Goal: Entertainment & Leisure: Browse casually

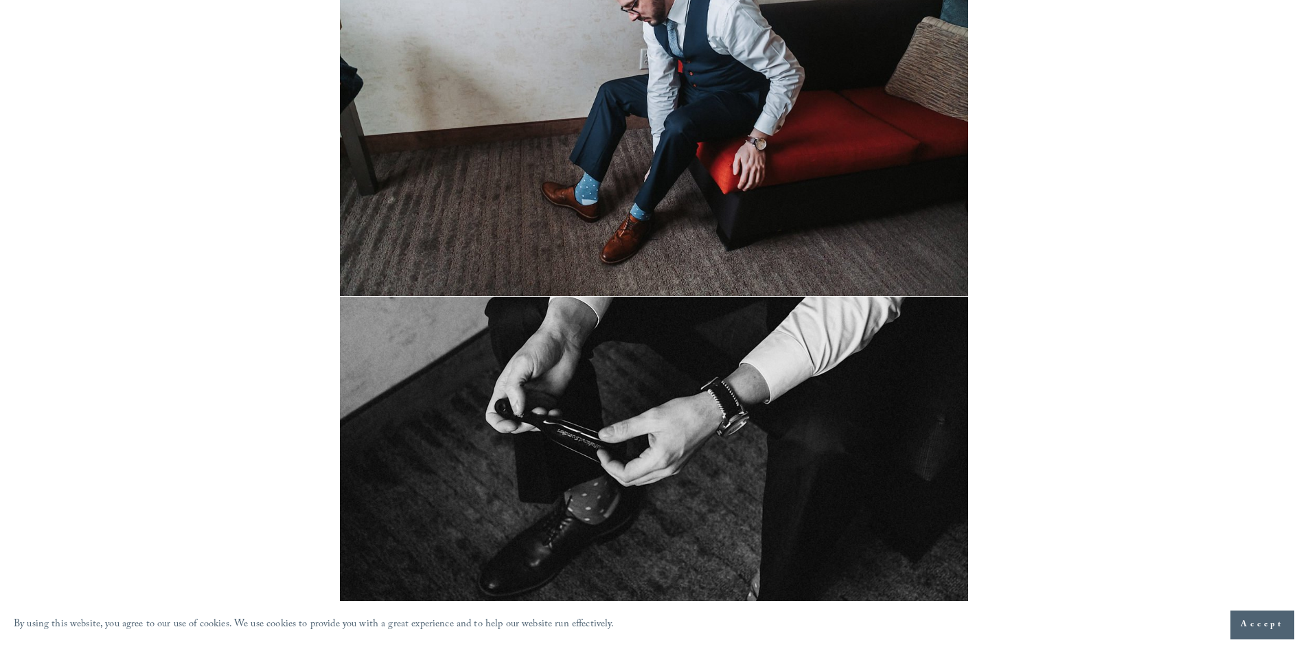
scroll to position [1874, 0]
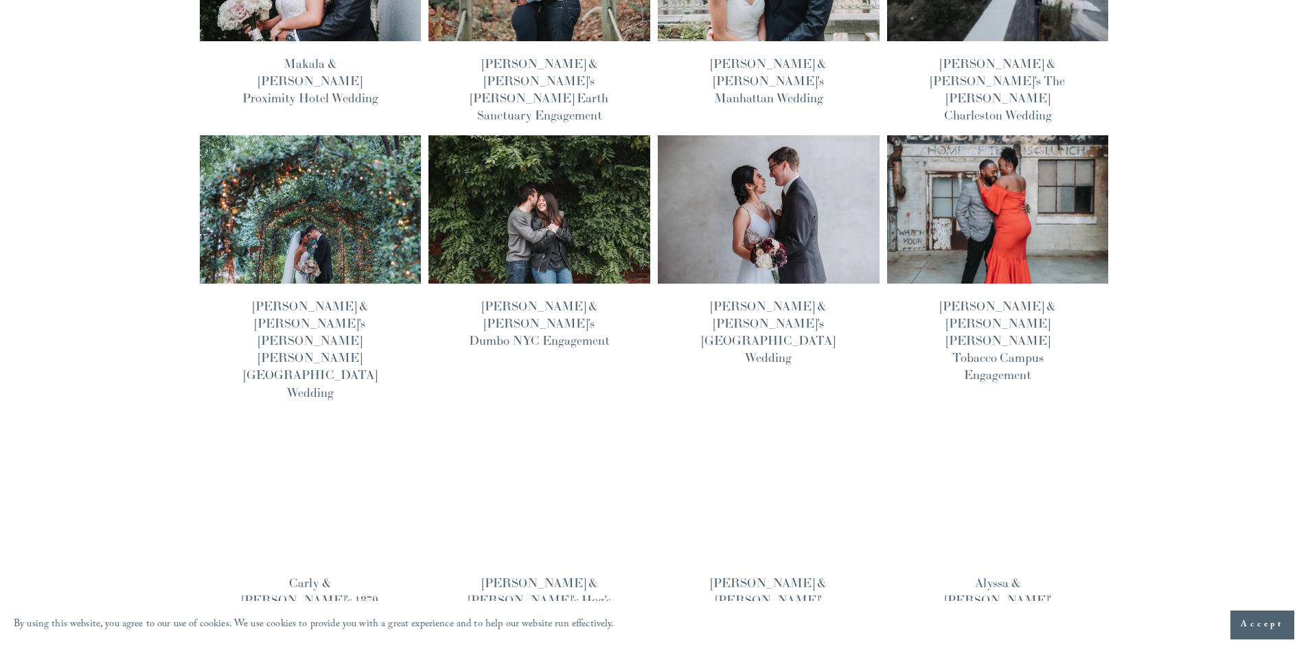
scroll to position [962, 0]
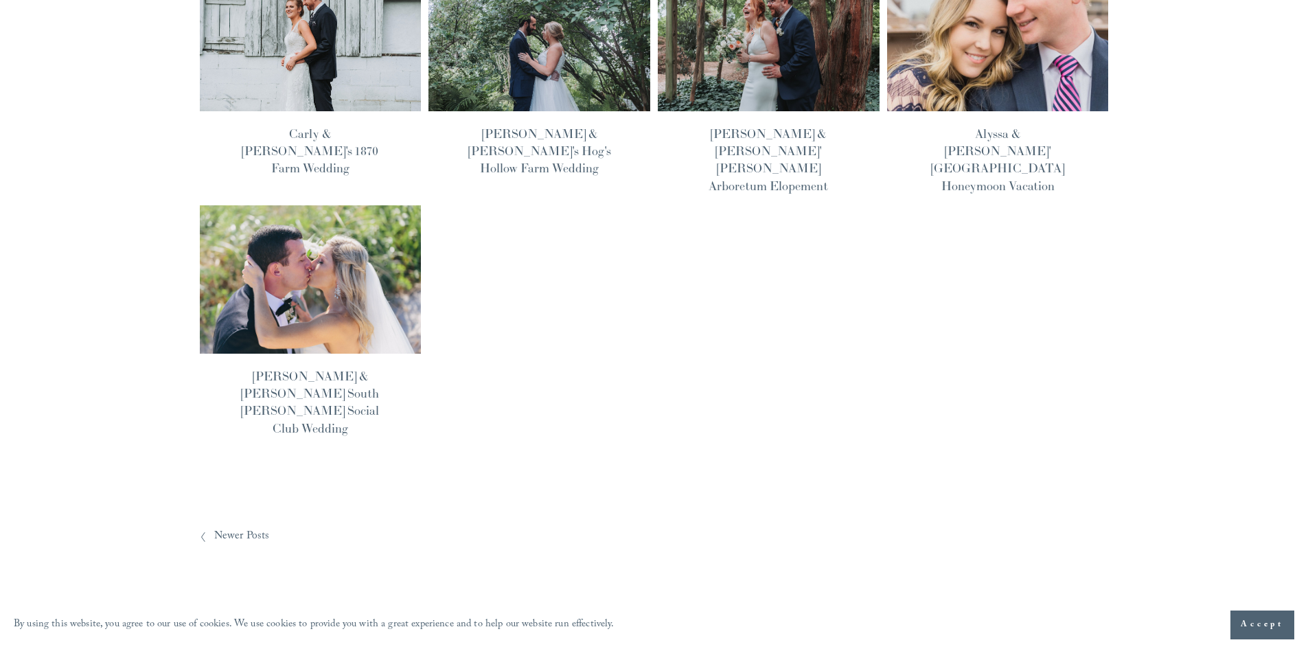
click at [242, 526] on span "Newer Posts" at bounding box center [242, 536] width 56 height 21
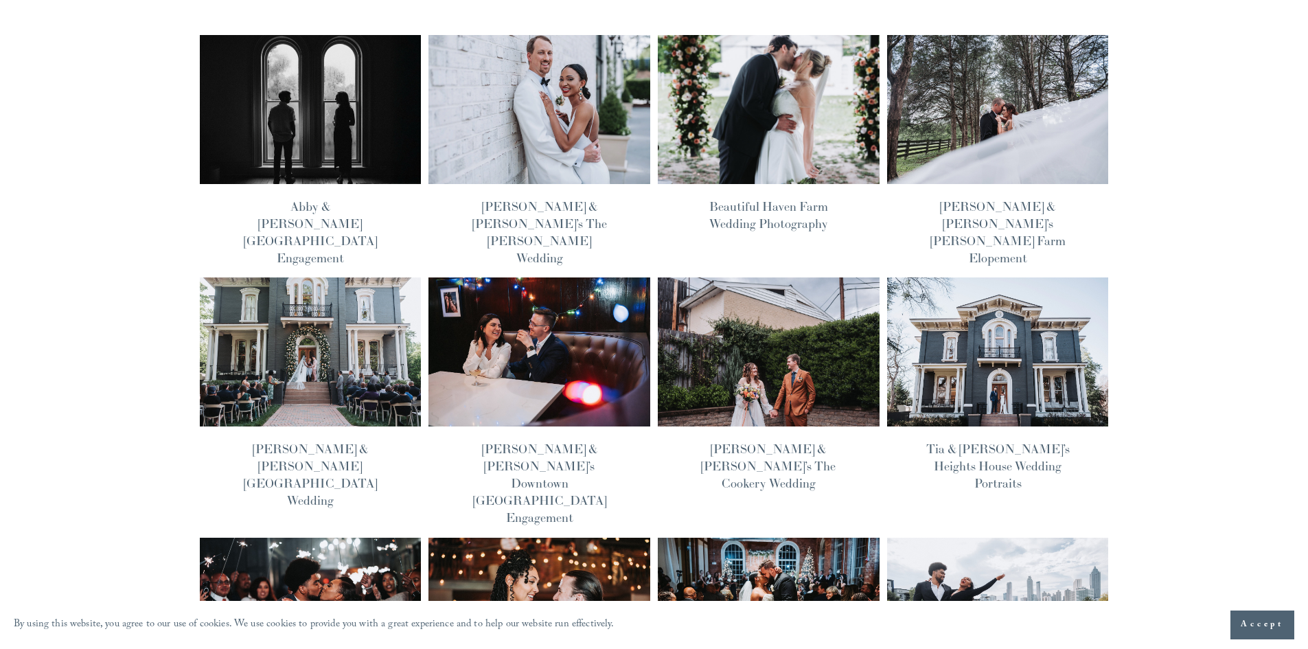
scroll to position [137, 0]
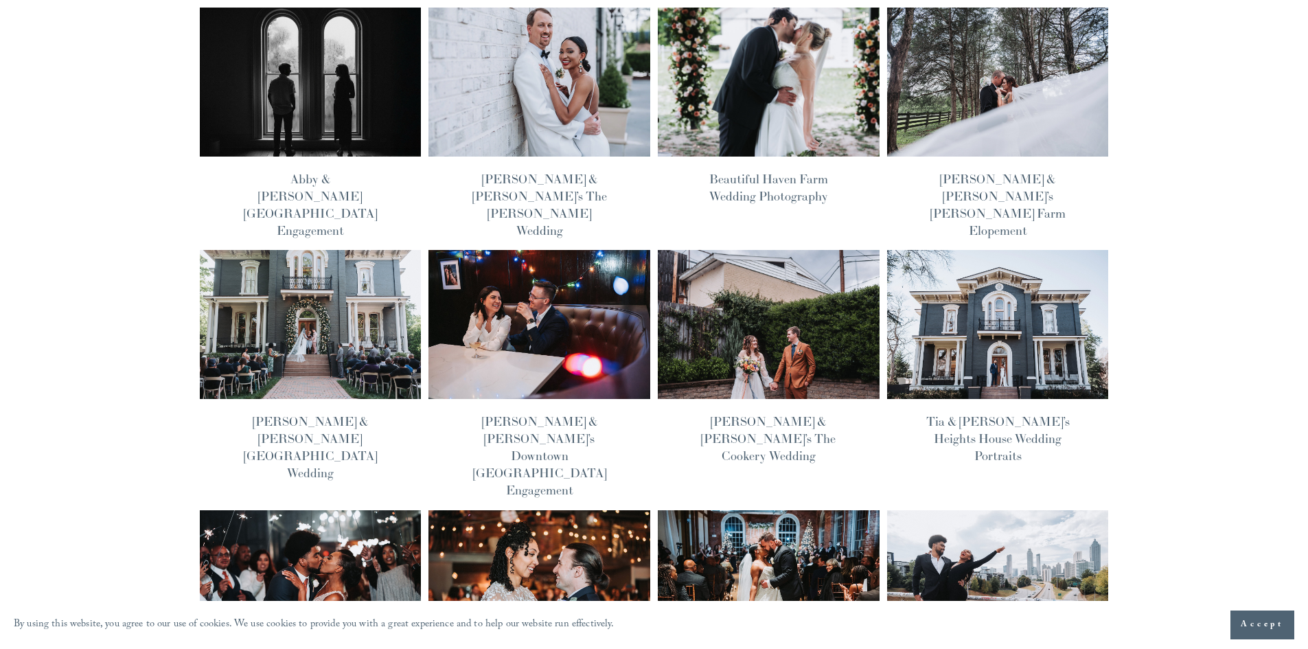
drag, startPoint x: 707, startPoint y: 312, endPoint x: 721, endPoint y: 317, distance: 14.8
click at [721, 317] on img at bounding box center [769, 324] width 224 height 150
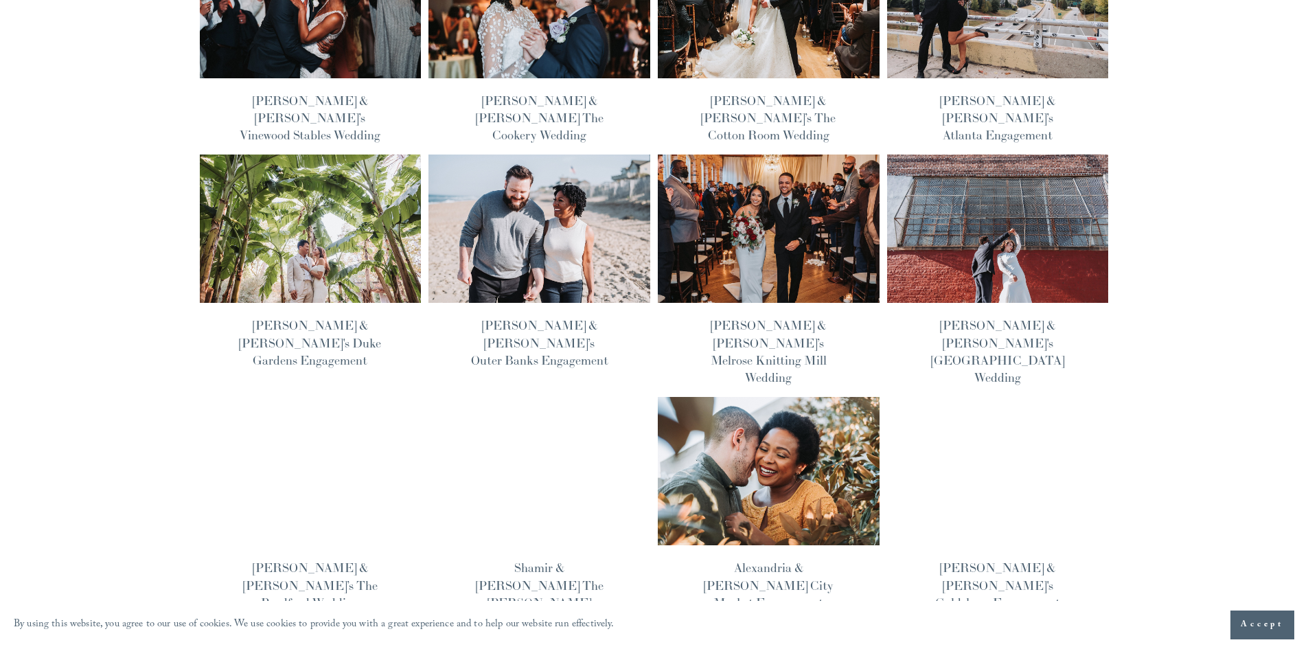
scroll to position [962, 0]
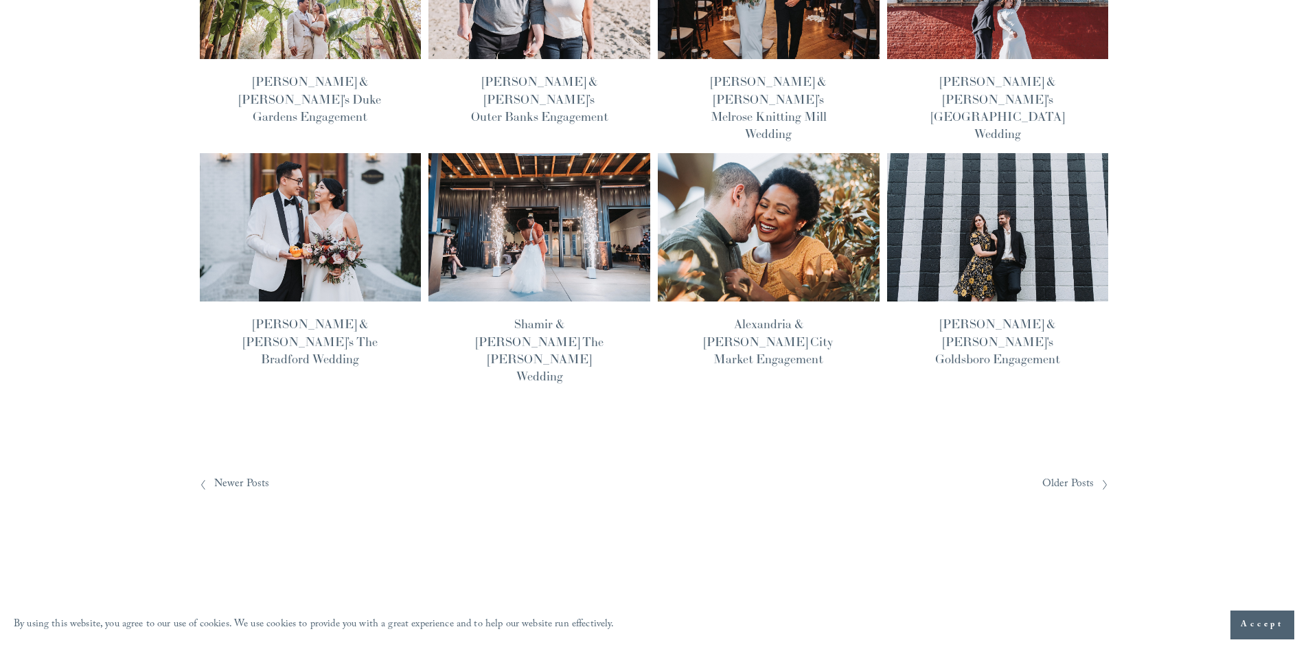
click at [517, 152] on img at bounding box center [540, 227] width 224 height 150
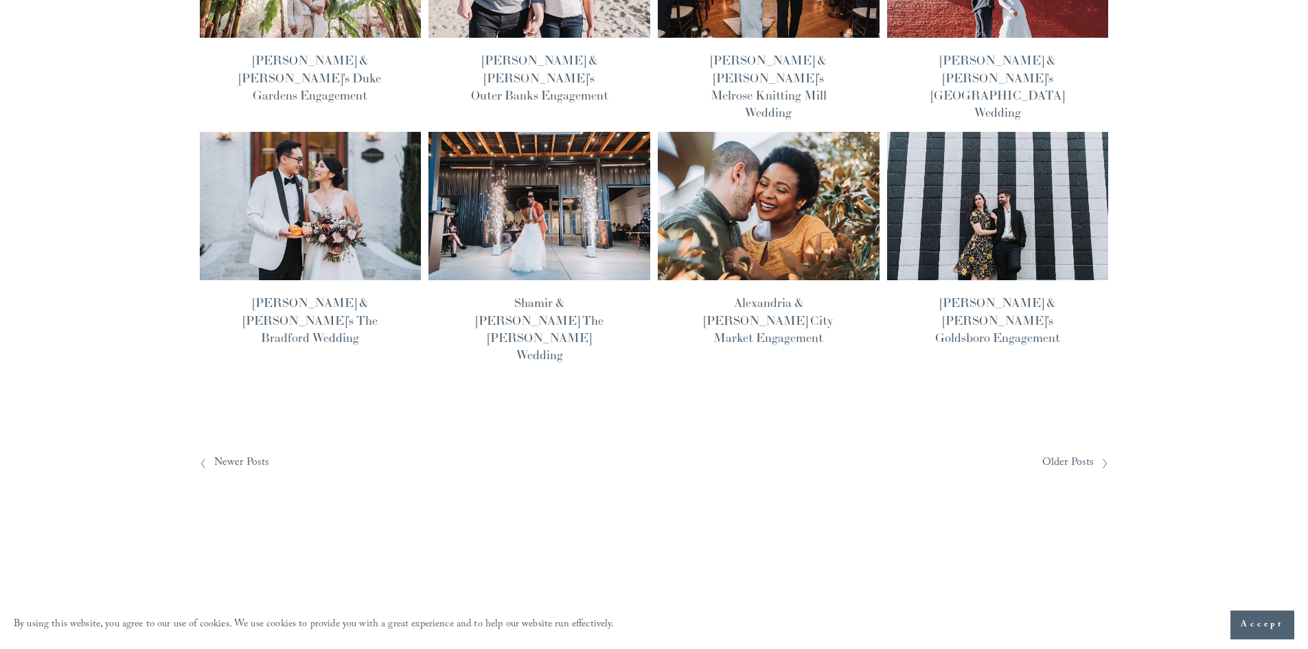
scroll to position [1002, 0]
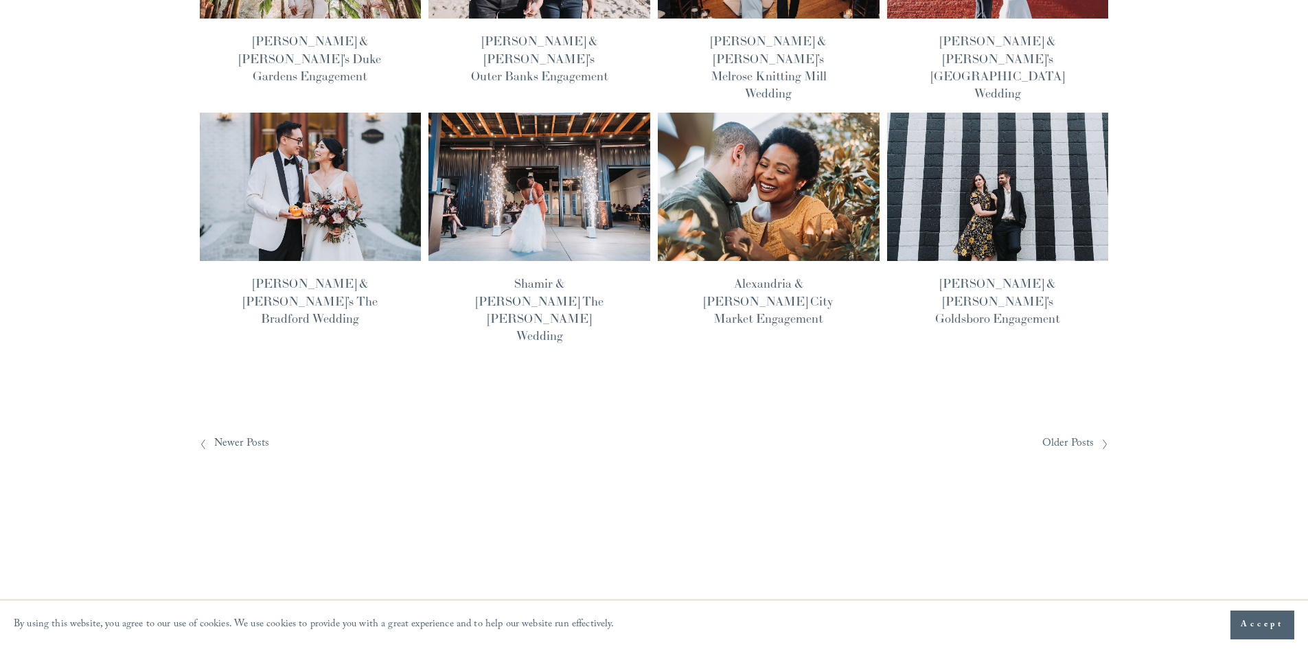
click at [234, 433] on span "Newer Posts" at bounding box center [242, 443] width 56 height 21
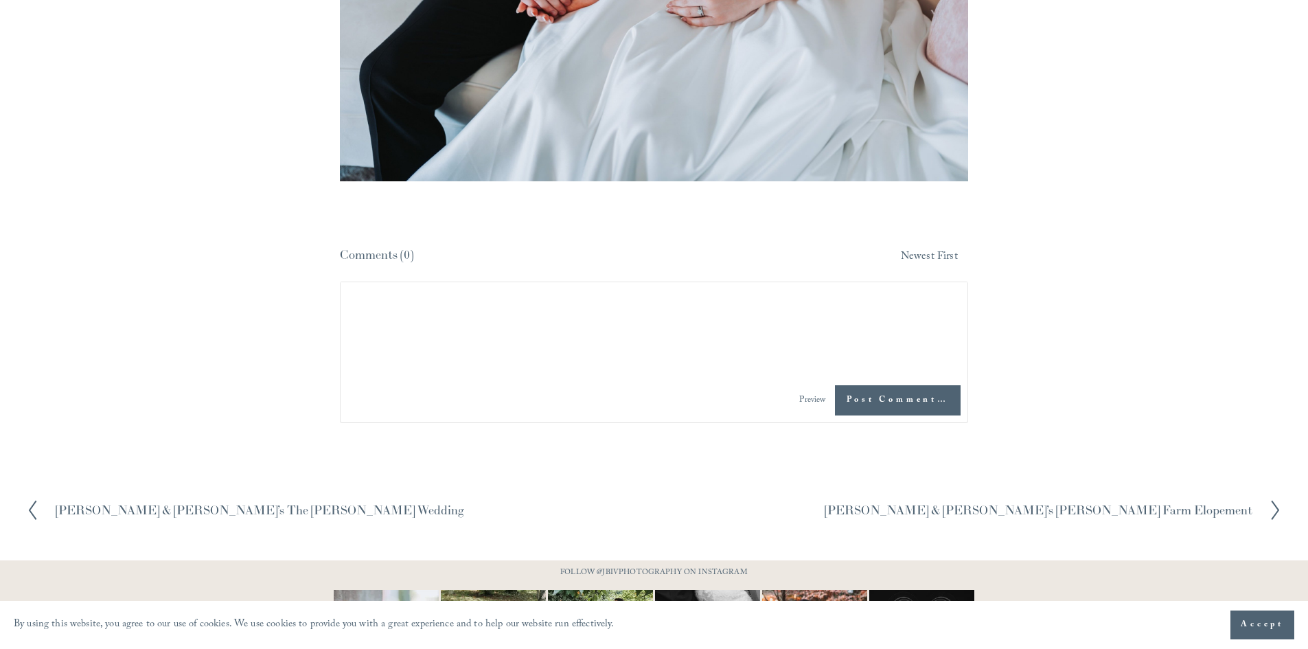
scroll to position [9720, 0]
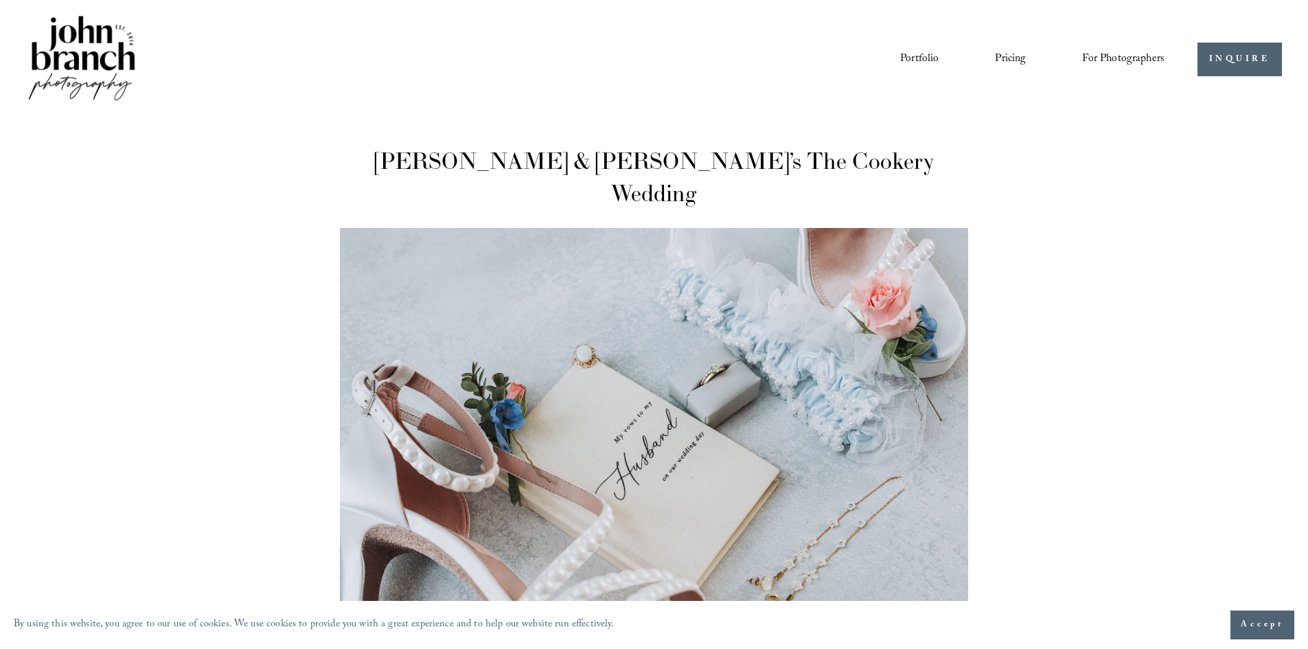
drag, startPoint x: 1146, startPoint y: 427, endPoint x: 1091, endPoint y: -60, distance: 489.3
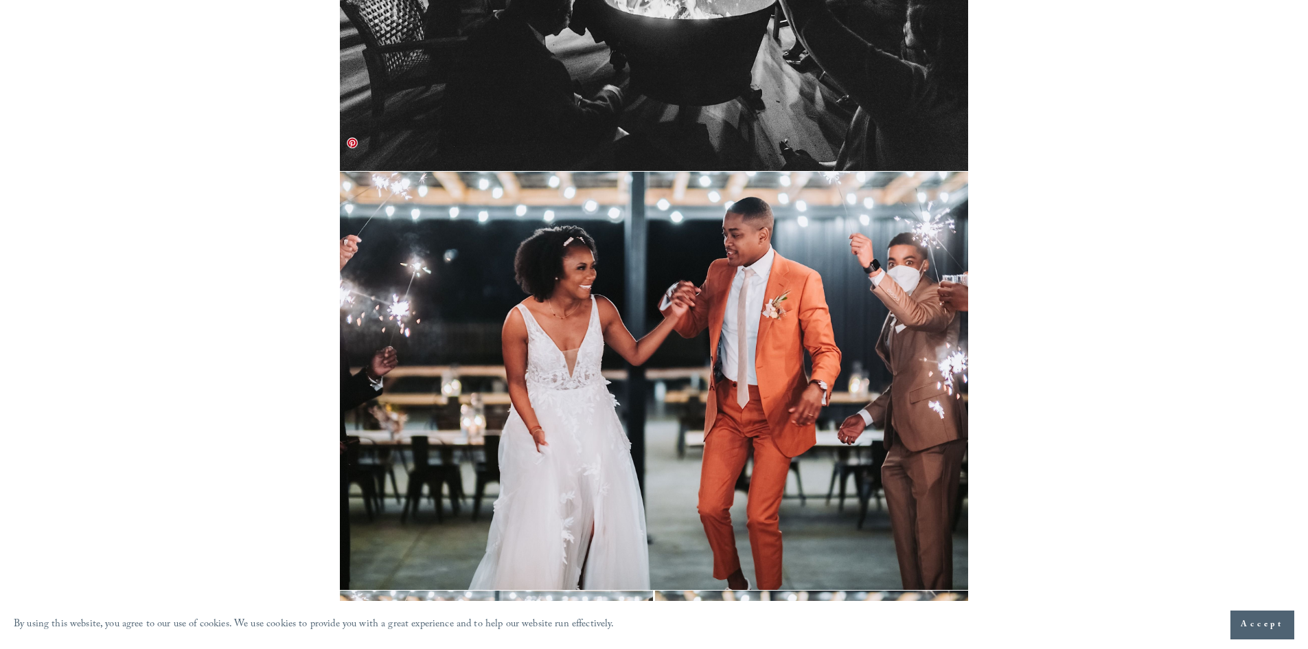
scroll to position [27561, 0]
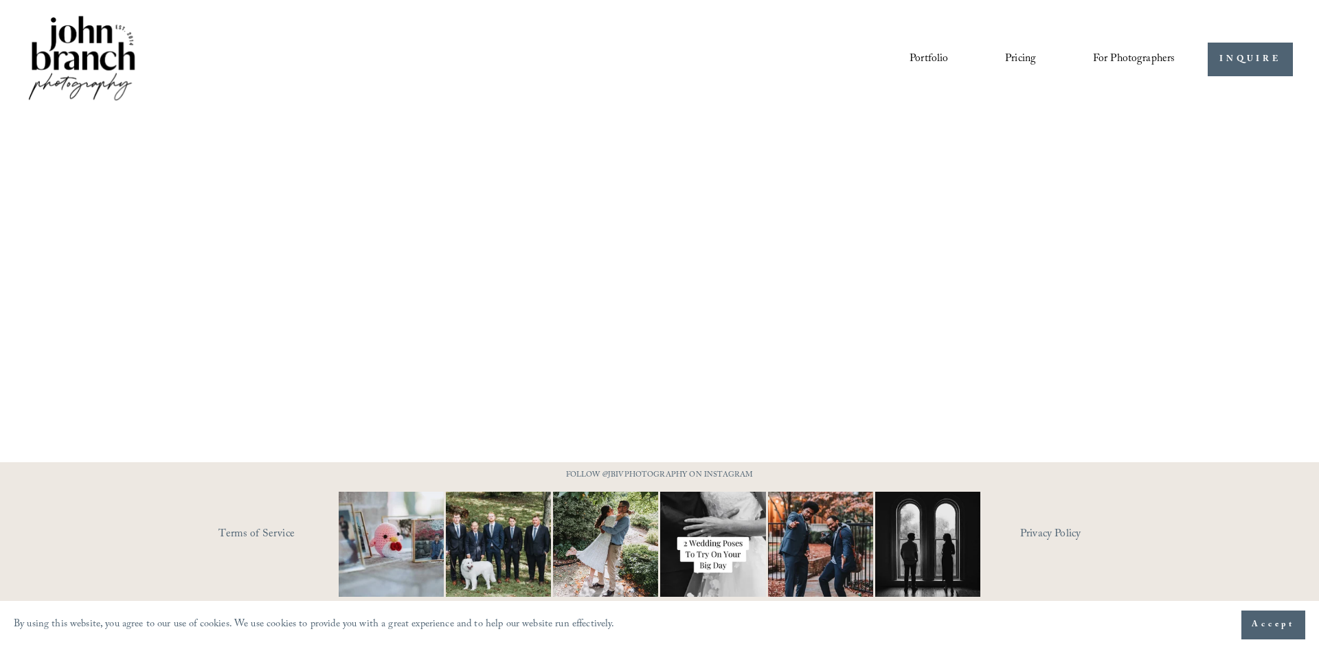
click at [930, 57] on link "Portfolio" at bounding box center [928, 59] width 38 height 23
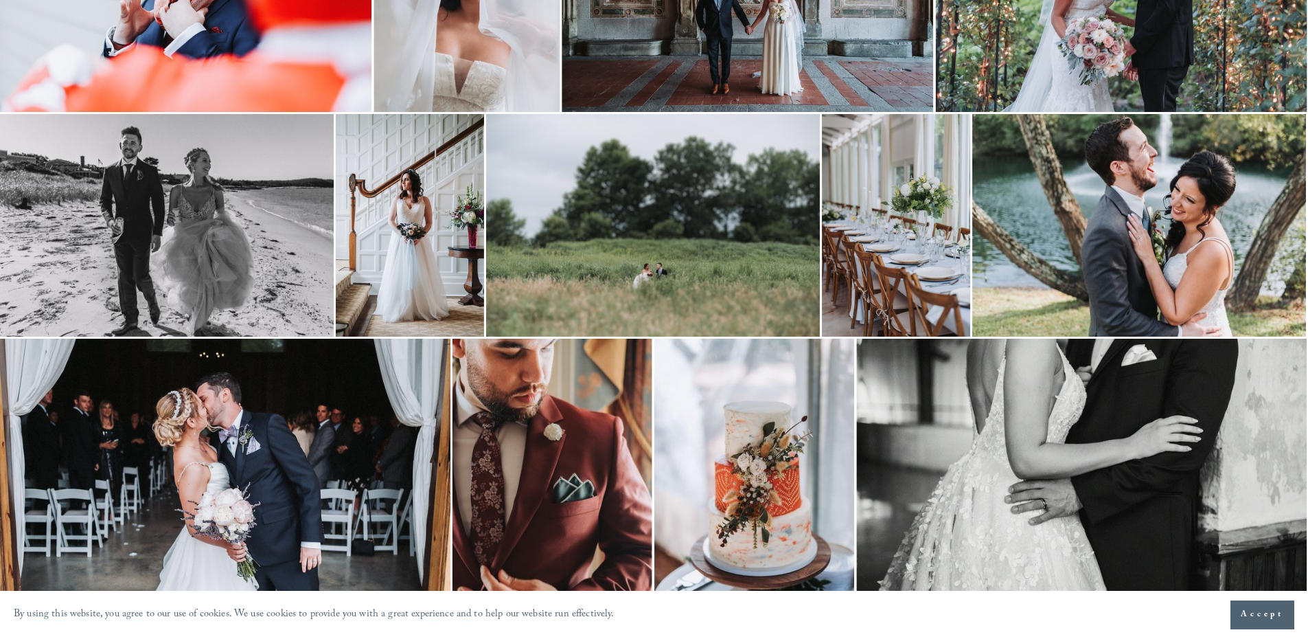
scroll to position [2758, 0]
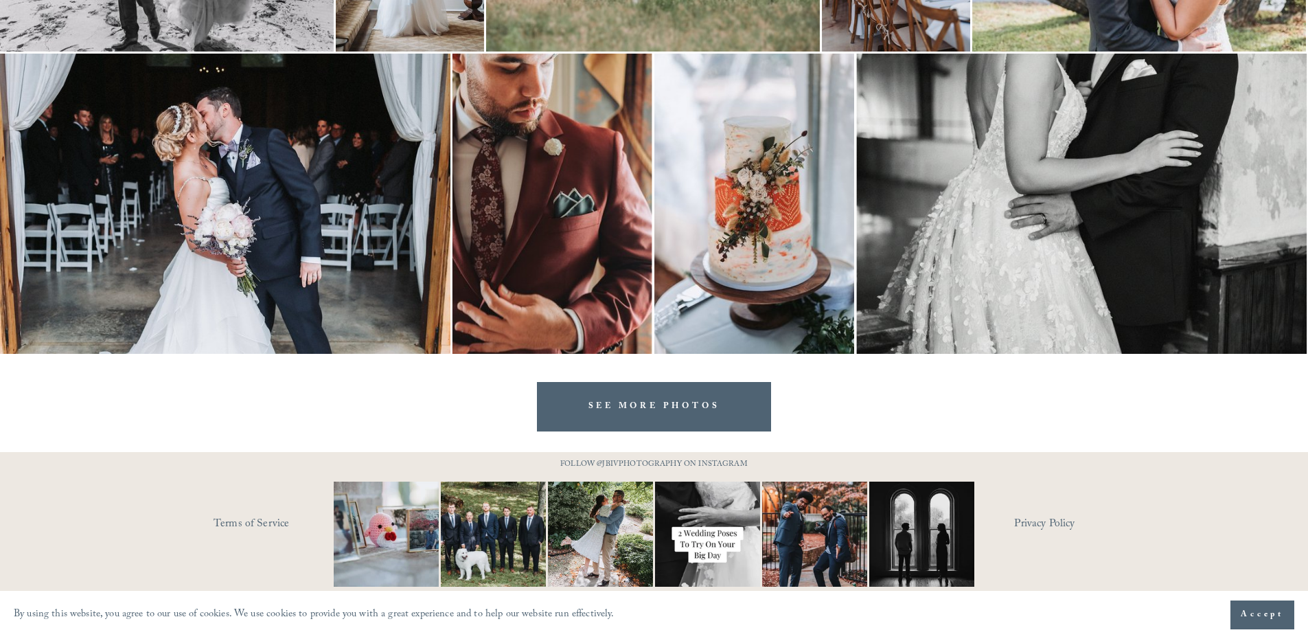
click at [661, 421] on link "SEE MORE PHOTOS" at bounding box center [654, 406] width 235 height 49
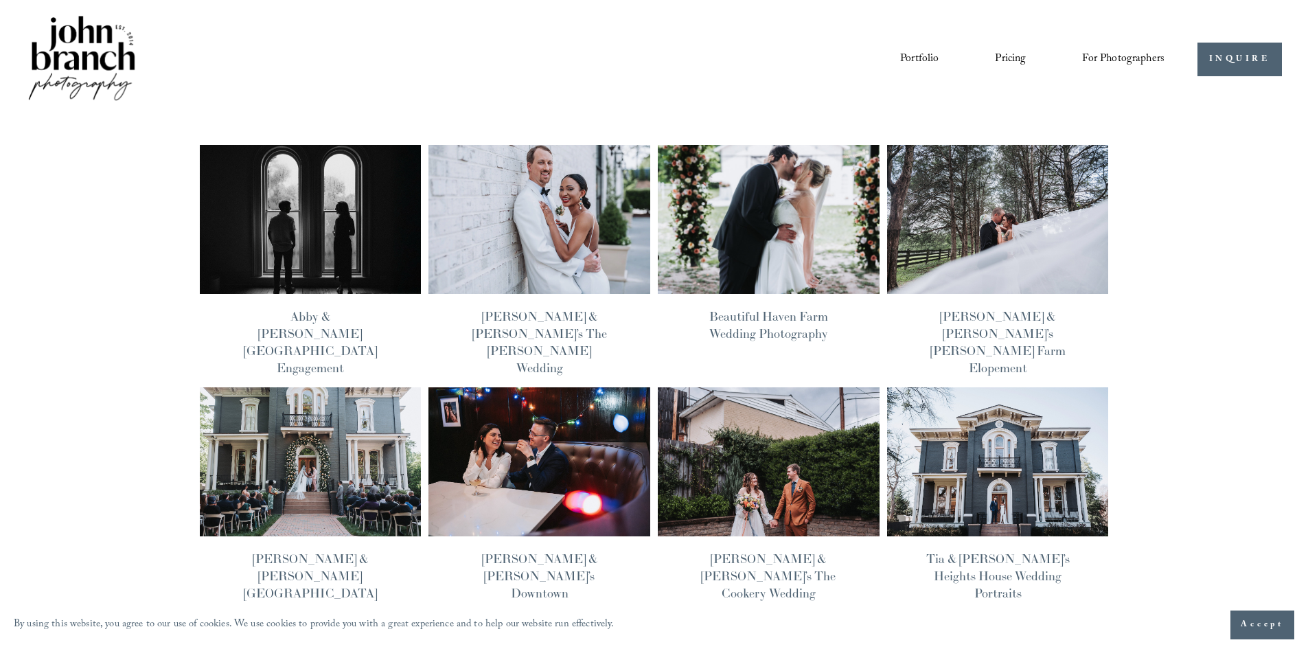
click at [284, 315] on link "Abby & [PERSON_NAME][GEOGRAPHIC_DATA] Engagement" at bounding box center [310, 342] width 133 height 68
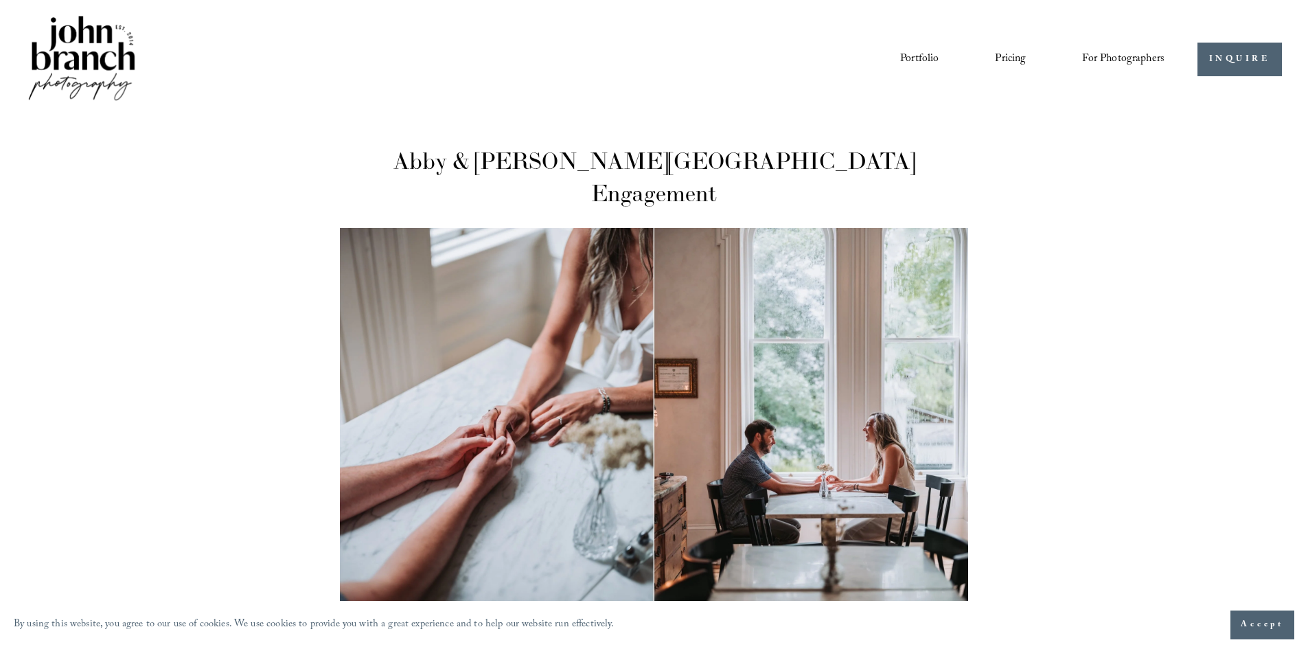
drag, startPoint x: 1100, startPoint y: 335, endPoint x: 1077, endPoint y: 32, distance: 303.7
click at [901, 50] on link "Portfolio" at bounding box center [919, 58] width 38 height 23
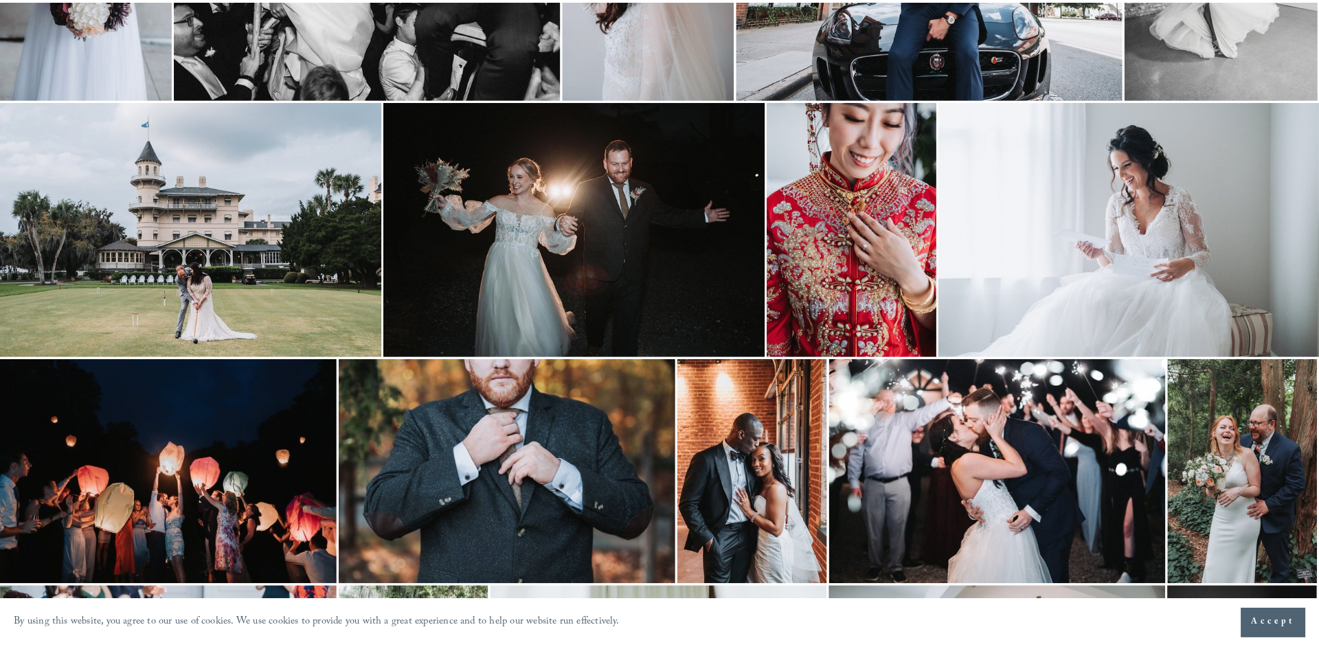
scroll to position [1236, 0]
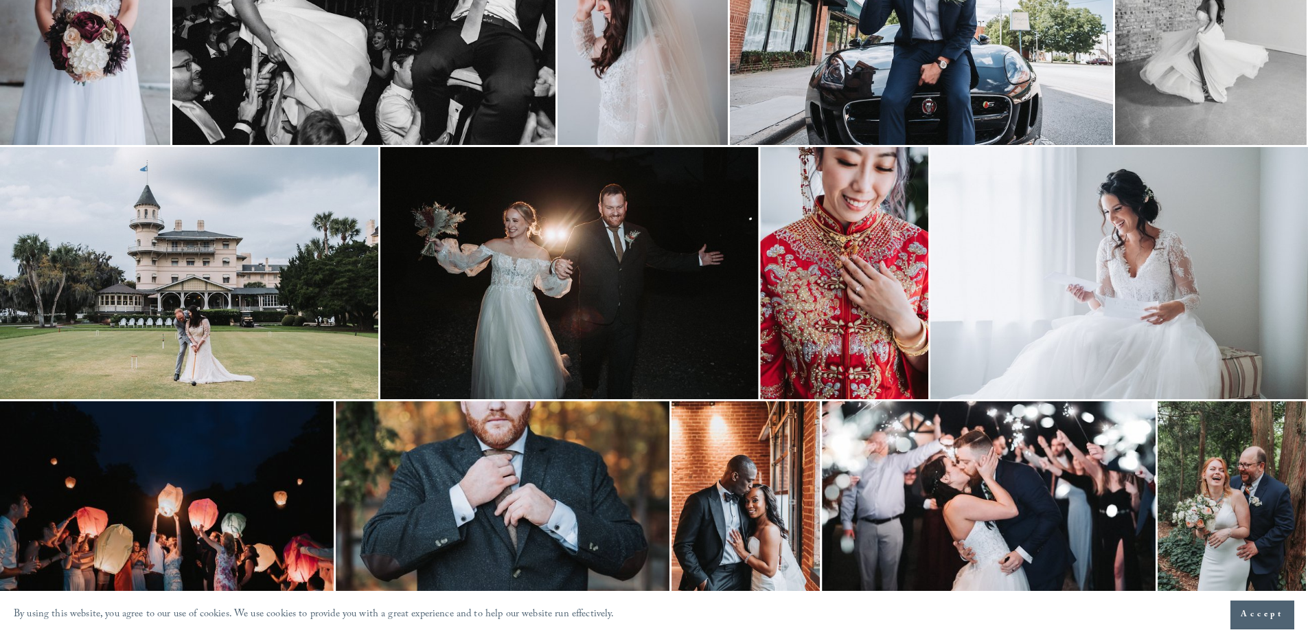
click at [1043, 249] on img at bounding box center [1120, 273] width 378 height 252
